Goal: Task Accomplishment & Management: Complete application form

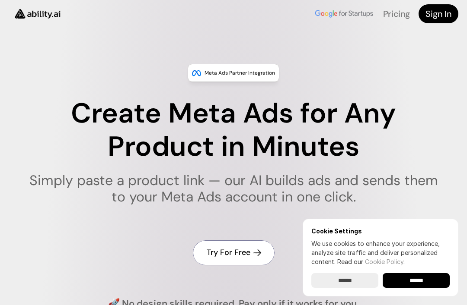
click at [423, 283] on input "******" at bounding box center [415, 280] width 67 height 15
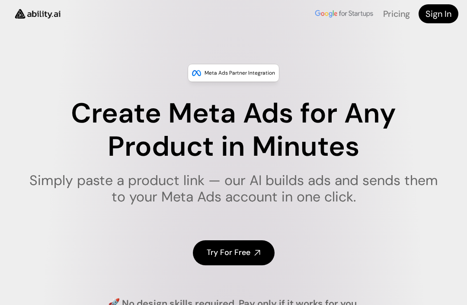
click at [236, 256] on h4 "Try For Free" at bounding box center [229, 253] width 44 height 11
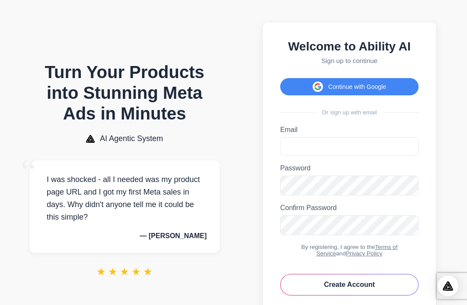
click at [361, 87] on button "Continue with Google" at bounding box center [349, 86] width 138 height 17
